Goal: Task Accomplishment & Management: Complete application form

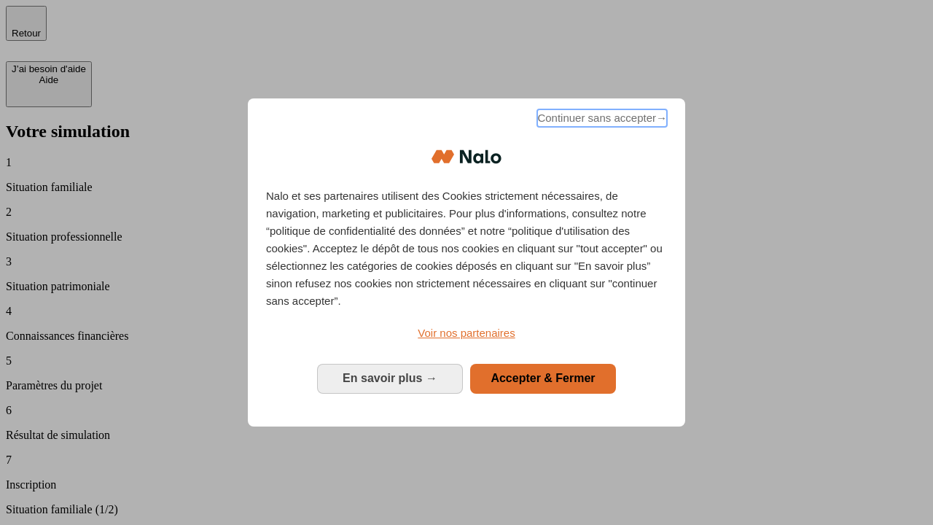
click at [600, 120] on span "Continuer sans accepter →" at bounding box center [602, 117] width 130 height 17
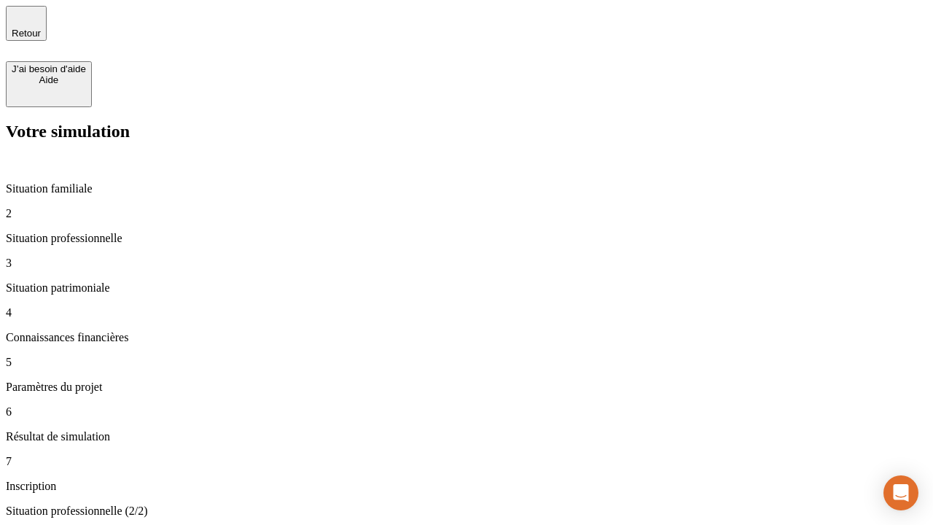
type input "30 000"
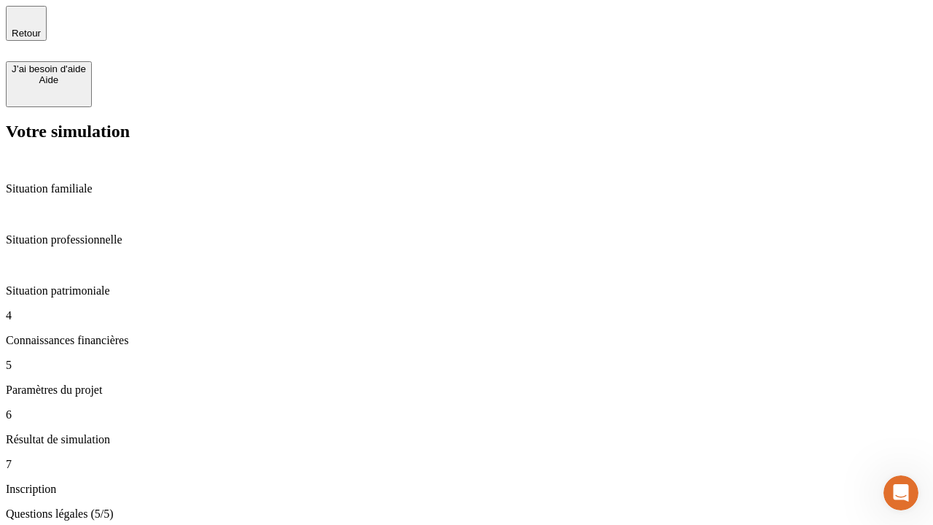
type input "25"
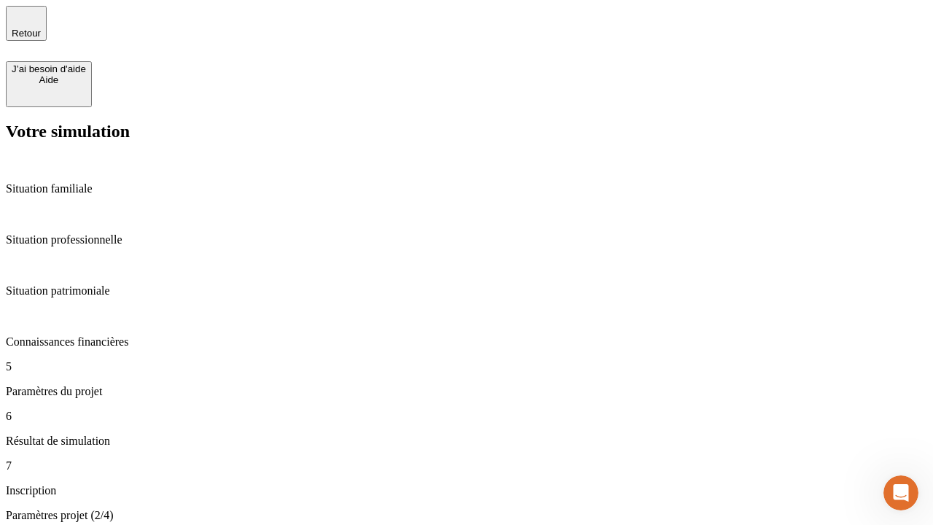
type input "1 000"
type input "640"
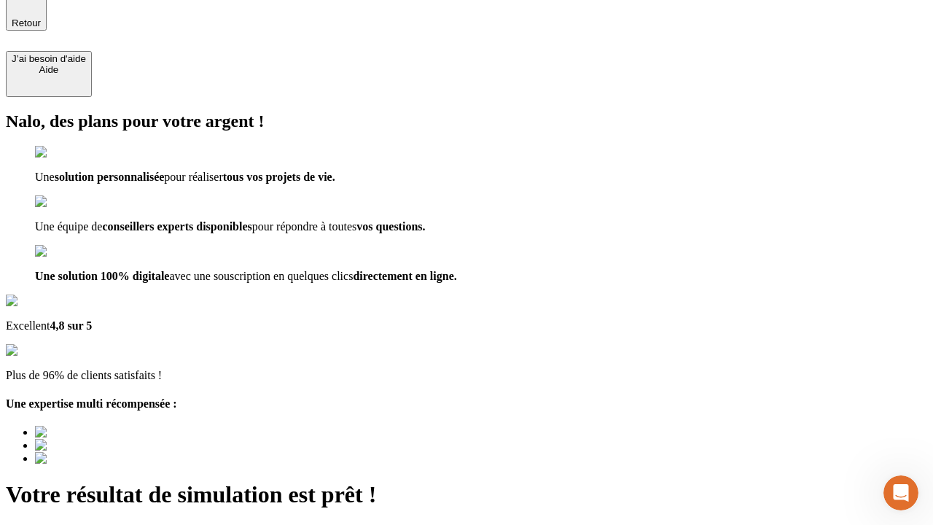
type input "[EMAIL_ADDRESS][PERSON_NAME][DOMAIN_NAME]"
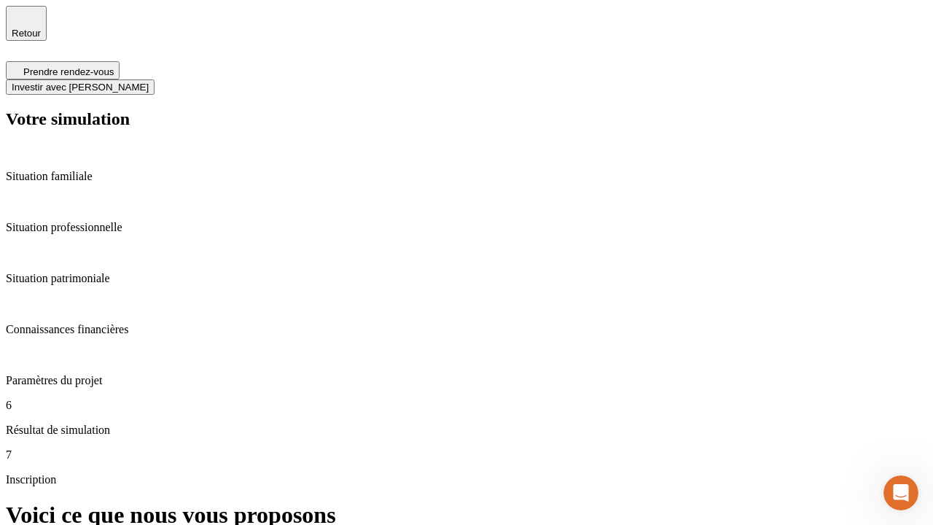
click at [149, 82] on span "Investir avec [PERSON_NAME]" at bounding box center [80, 87] width 137 height 11
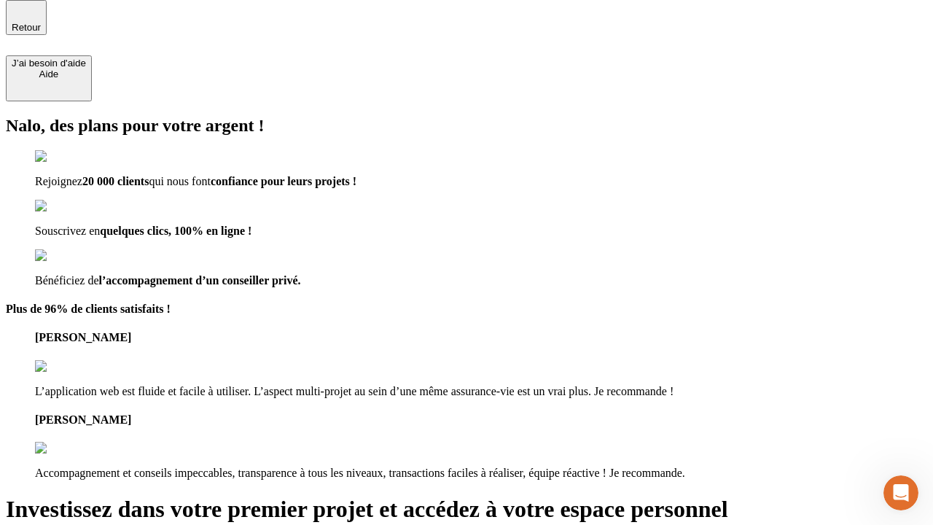
scroll to position [4, 0]
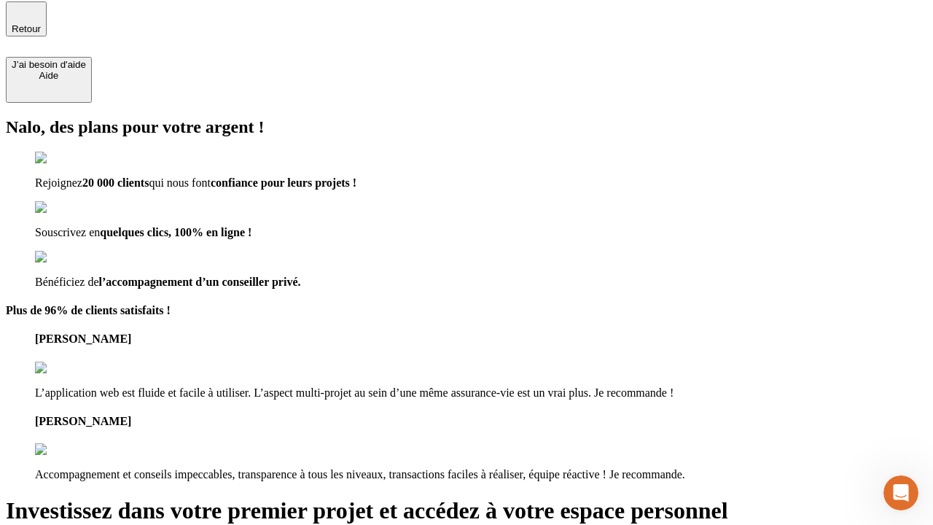
type input "abc"
